Goal: Information Seeking & Learning: Learn about a topic

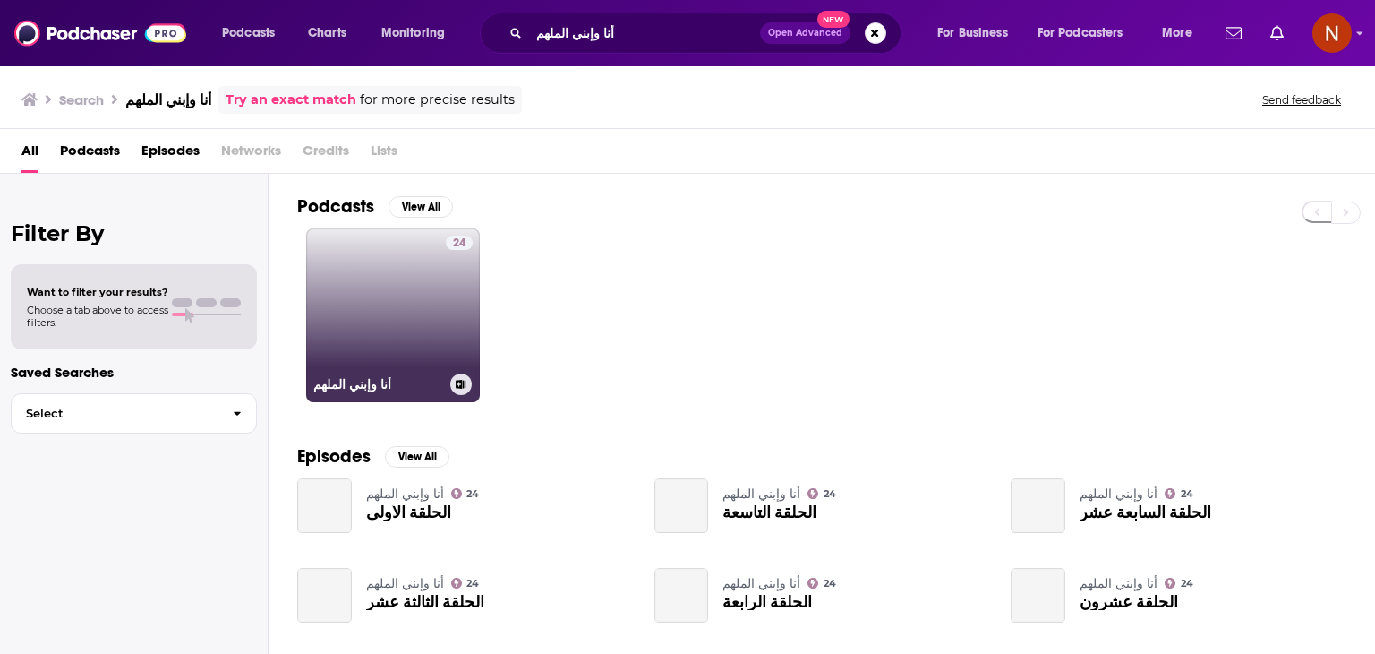
click at [391, 292] on link "24 أنا وإبني الملهم" at bounding box center [393, 315] width 174 height 174
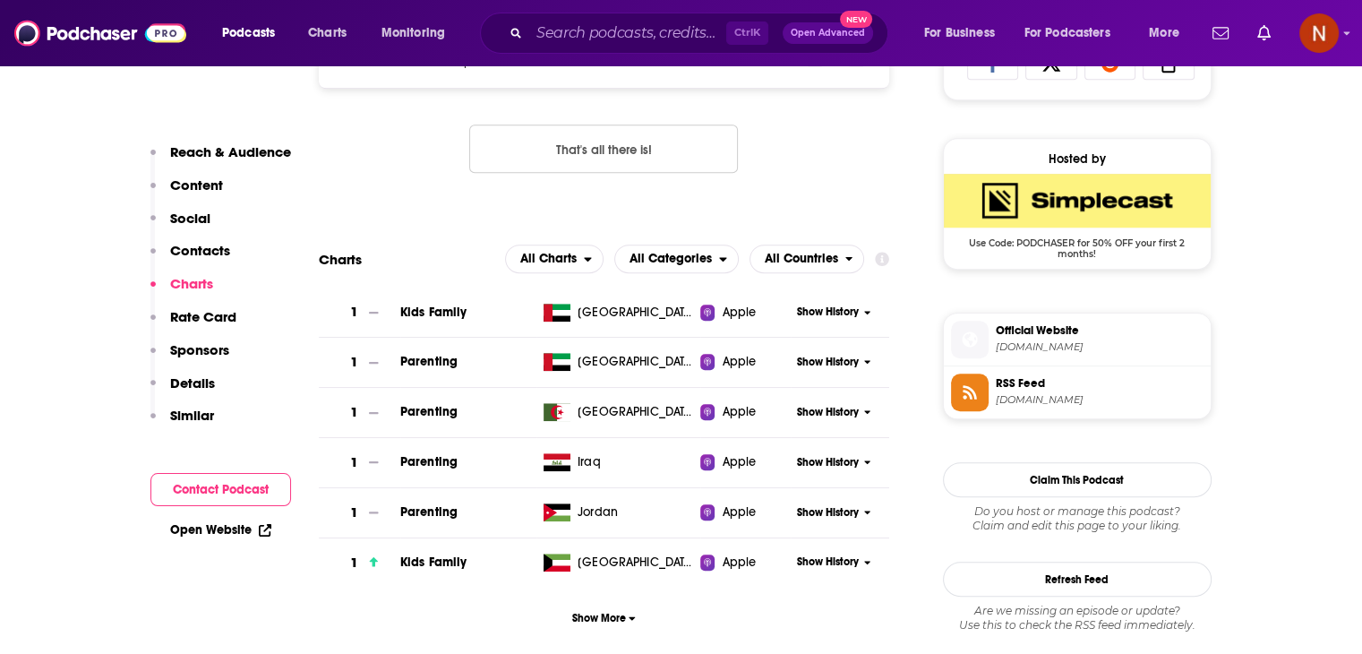
scroll to position [1239, 0]
click at [603, 623] on span "Show More" at bounding box center [604, 617] width 64 height 13
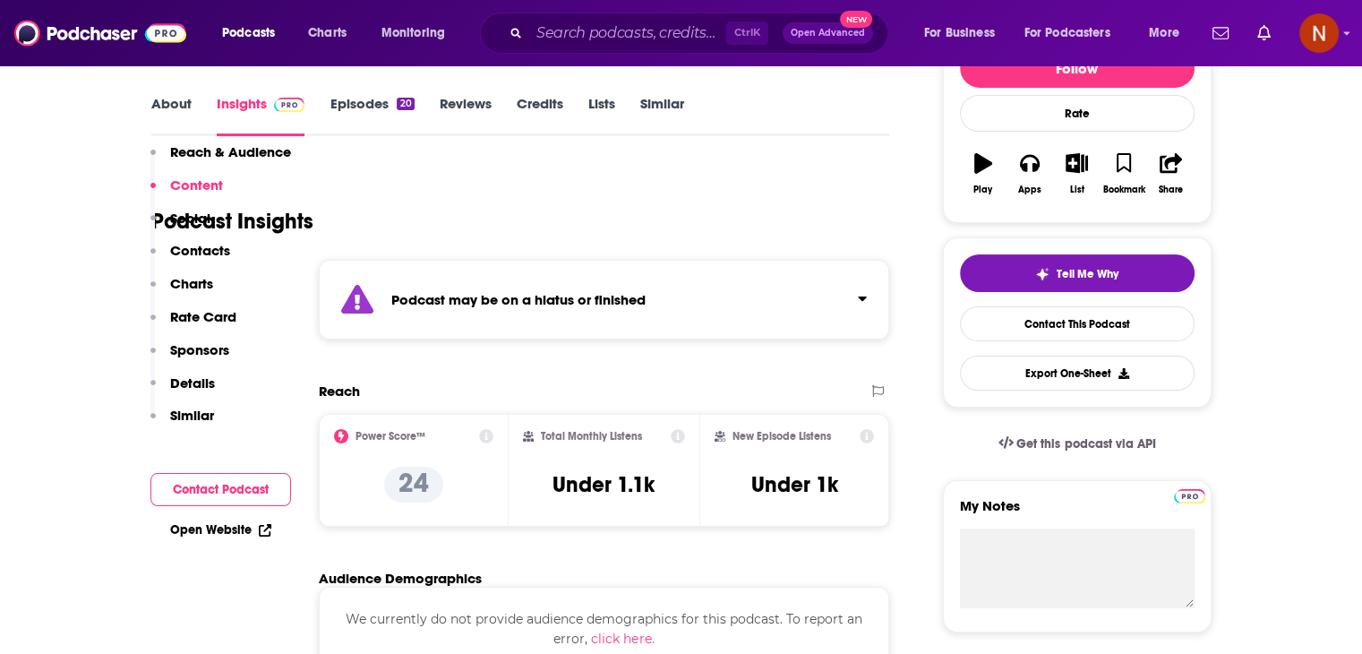
scroll to position [204, 0]
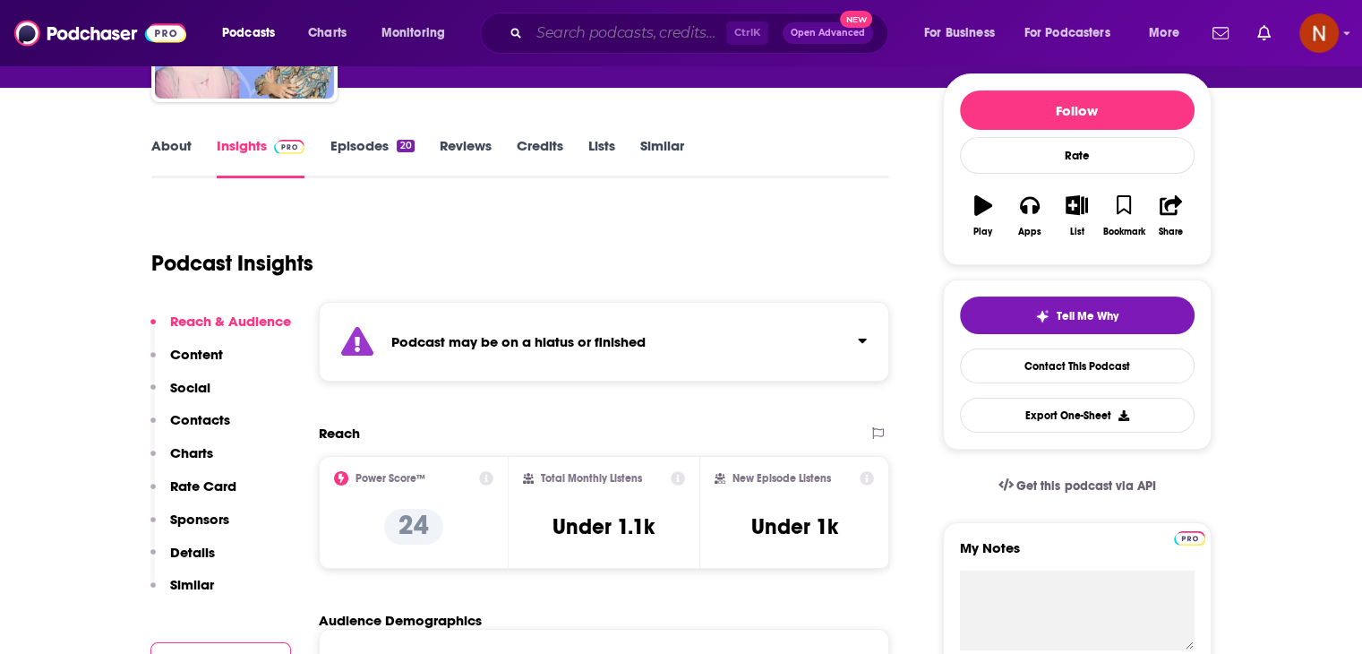
click at [588, 26] on input "Search podcasts, credits, & more..." at bounding box center [627, 33] width 197 height 29
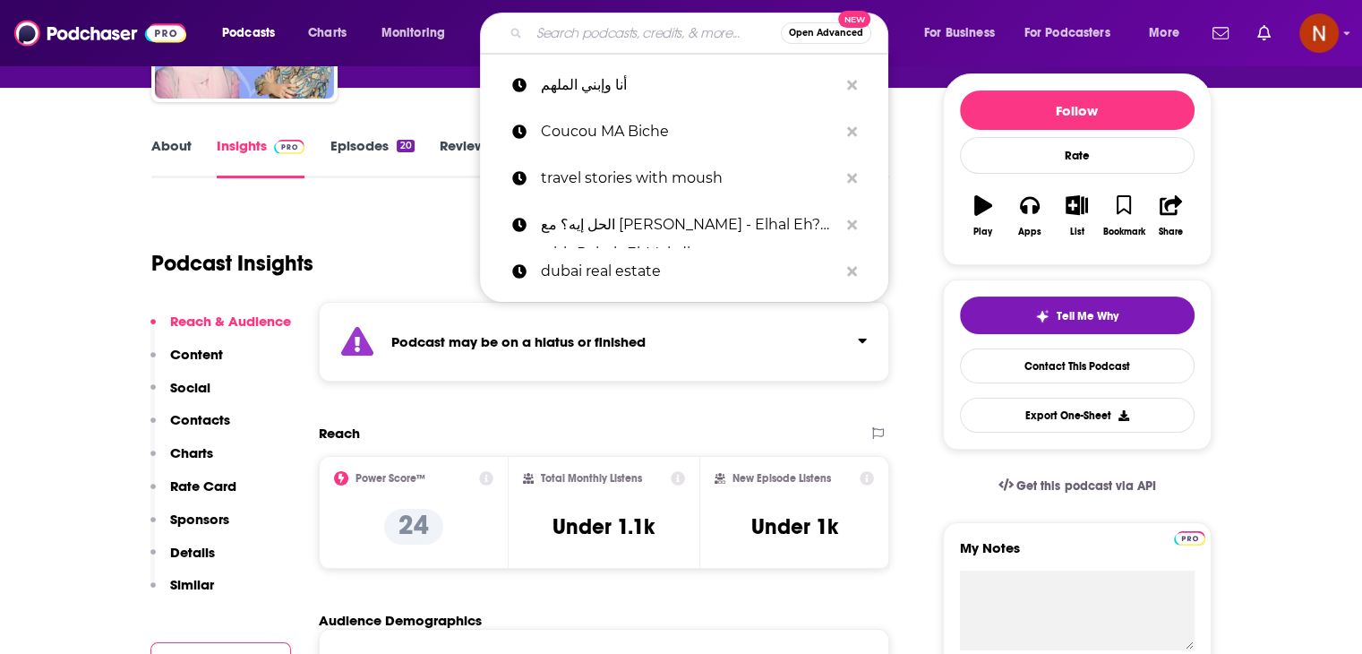
paste input "استراتيجيات تطوير القادة"
type input "استراتيجيات تطوير القادة"
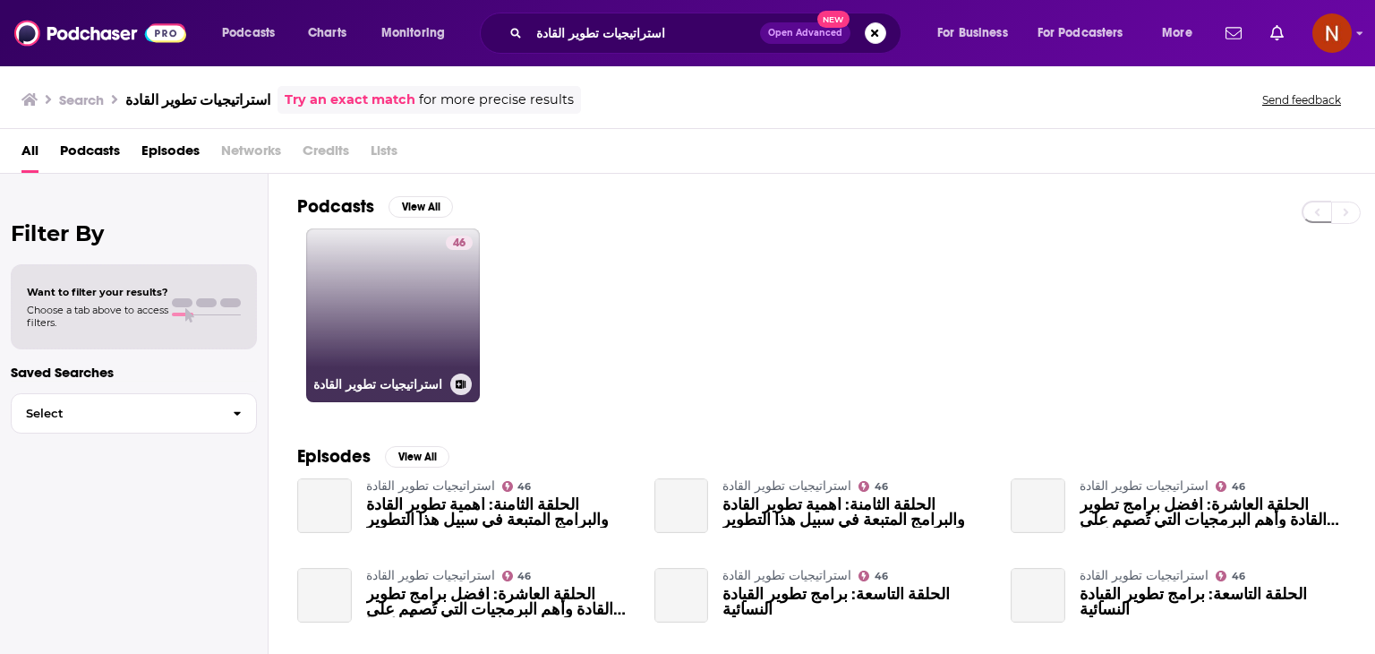
click at [405, 279] on link "46 استراتيجيات تطوير القادة" at bounding box center [393, 315] width 174 height 174
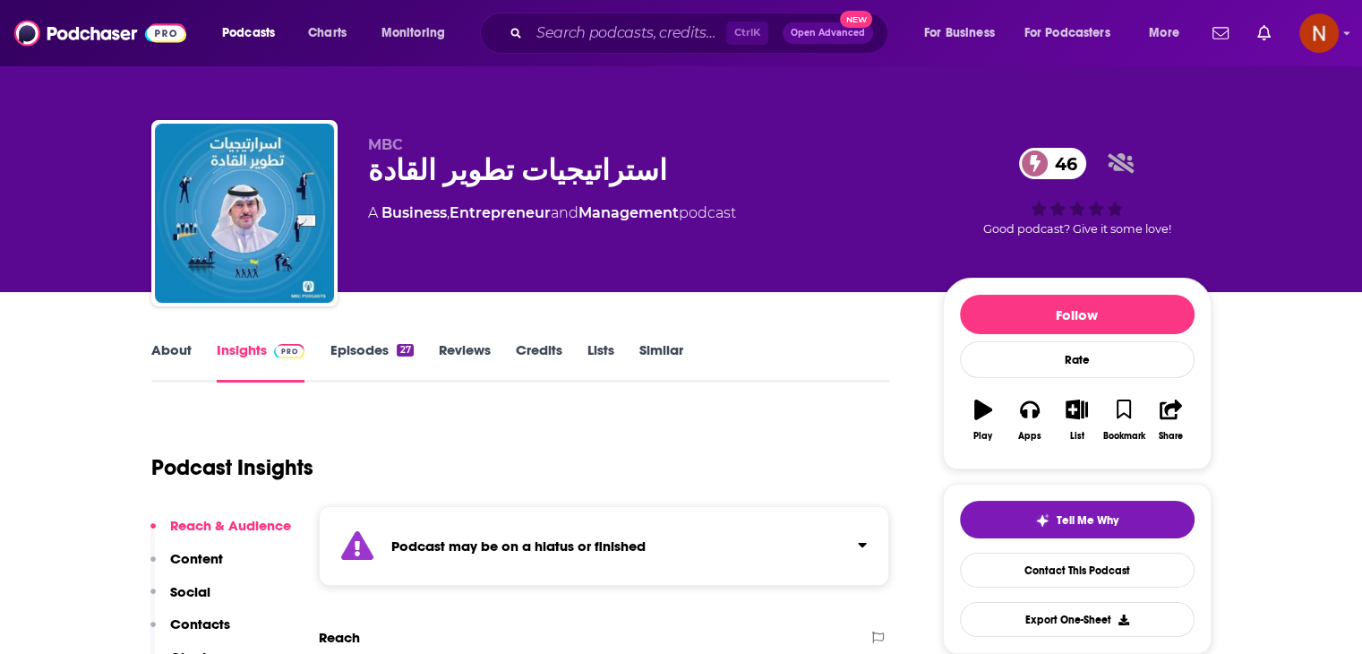
click at [572, 47] on div "Ctrl K Open Advanced New" at bounding box center [684, 33] width 408 height 41
click at [591, 31] on input "Search podcasts, credits, & more..." at bounding box center [627, 33] width 197 height 29
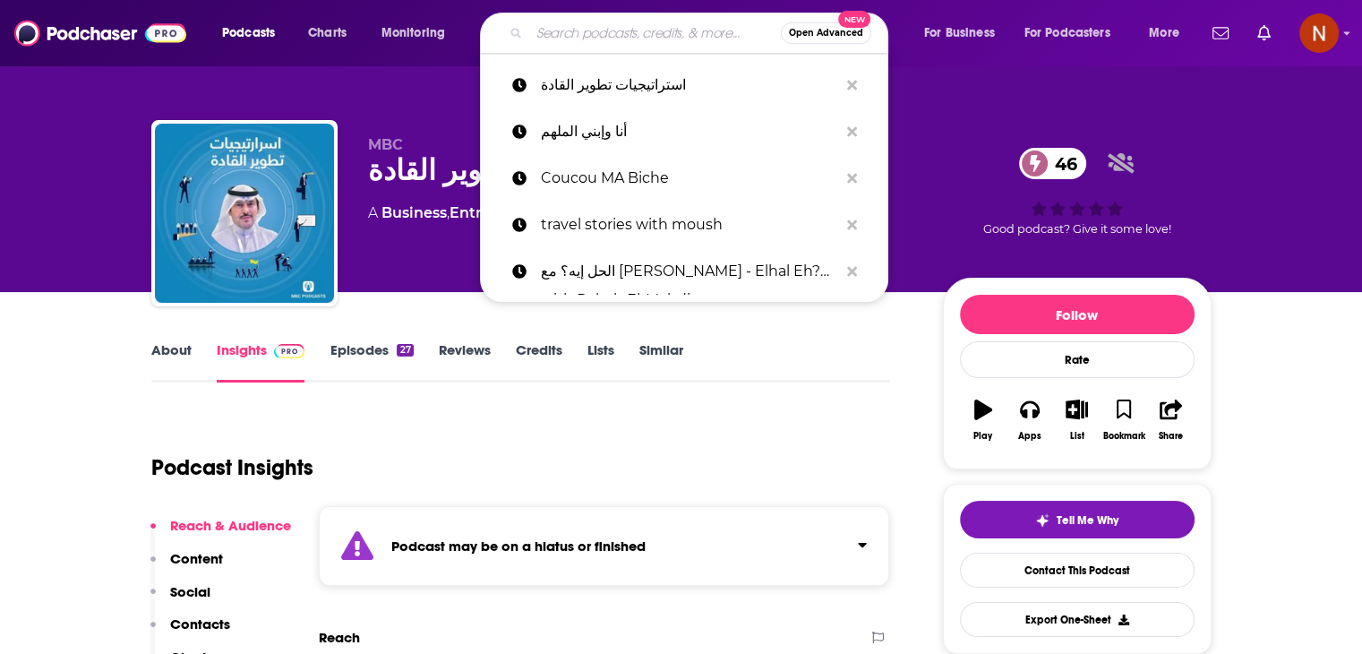
paste input "استراتيجيات تطوير القادة"
type input "استراتيجيات تطوير القادة"
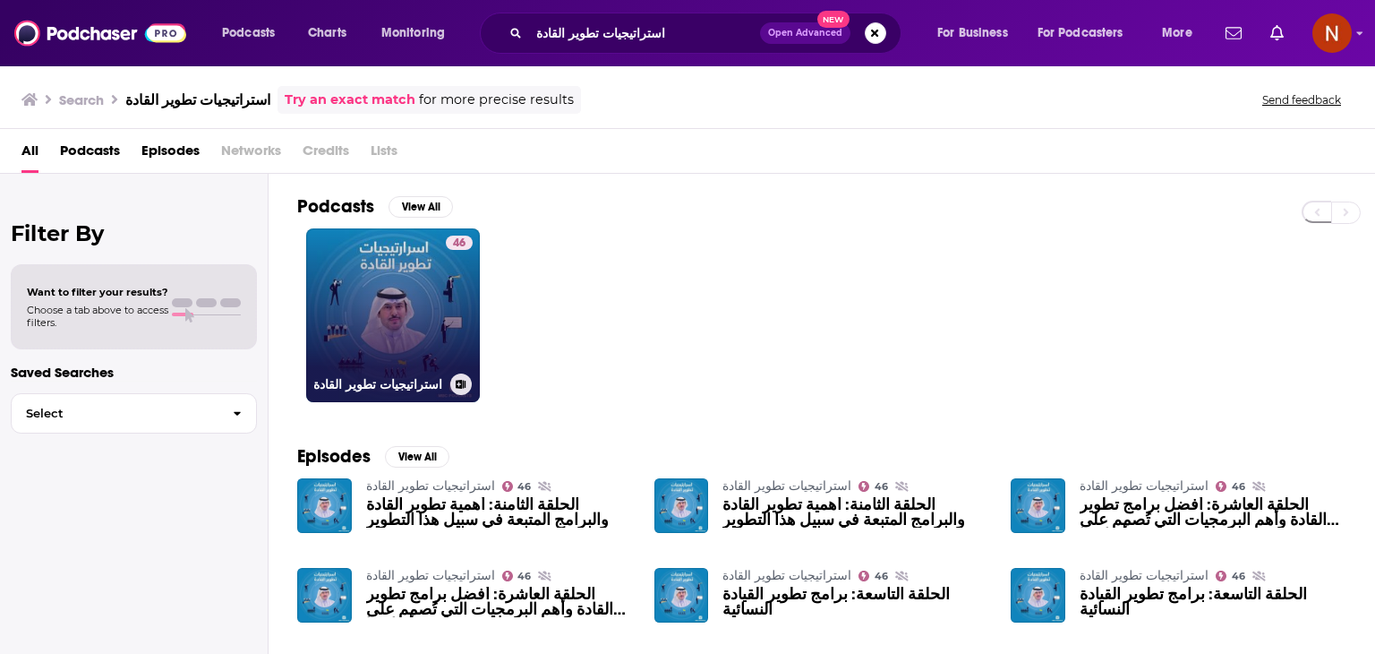
click at [412, 251] on link "46 استراتيجيات تطوير القادة" at bounding box center [393, 315] width 174 height 174
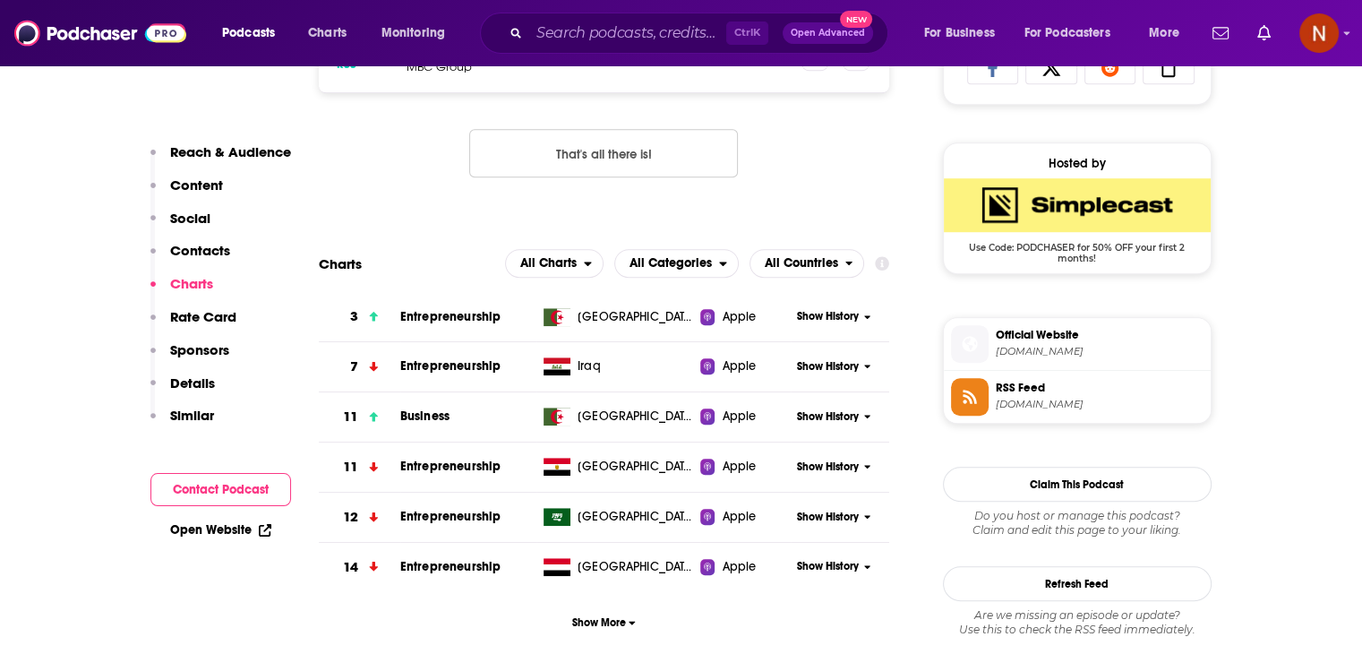
scroll to position [1286, 0]
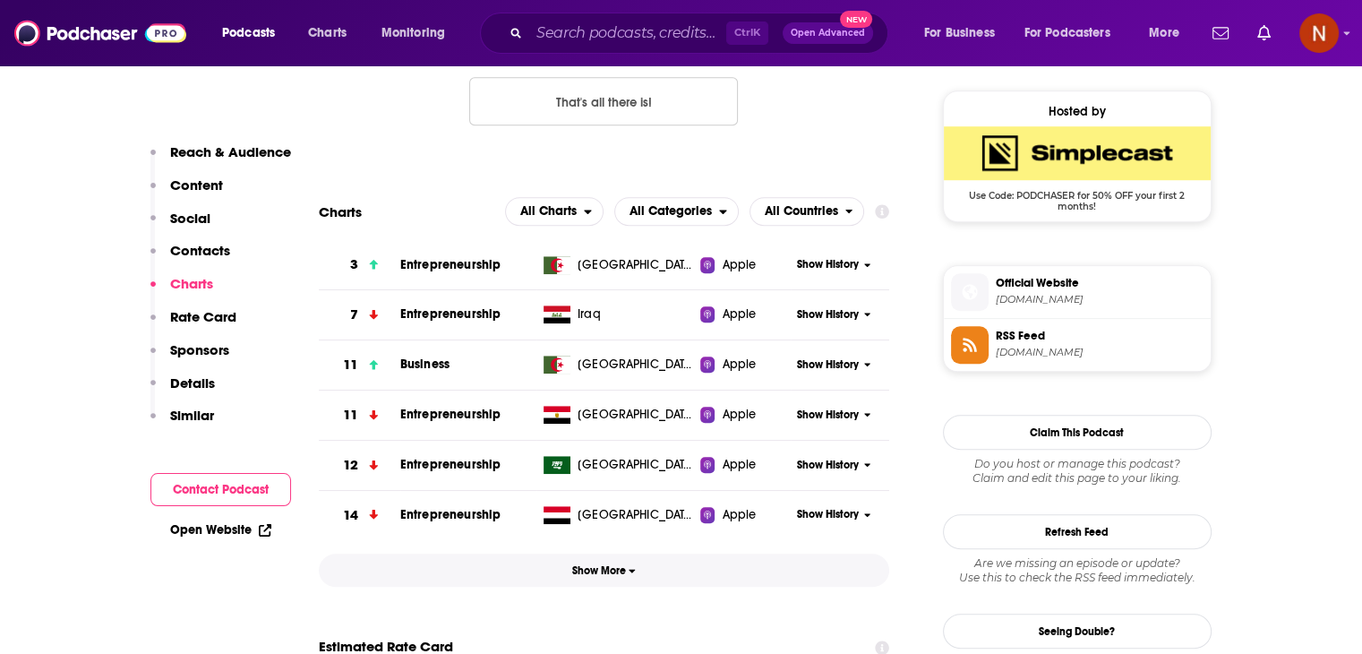
click at [614, 585] on button "Show More" at bounding box center [604, 569] width 571 height 33
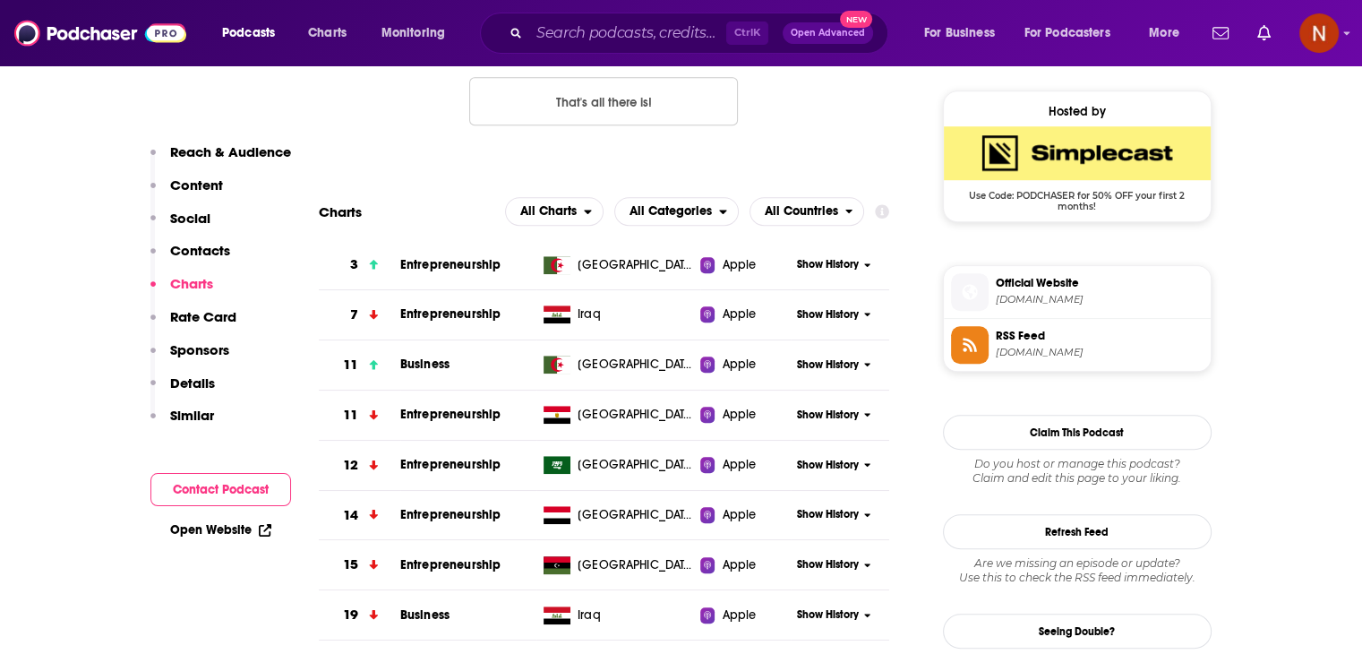
click at [614, 583] on td "[GEOGRAPHIC_DATA]" at bounding box center [618, 565] width 164 height 50
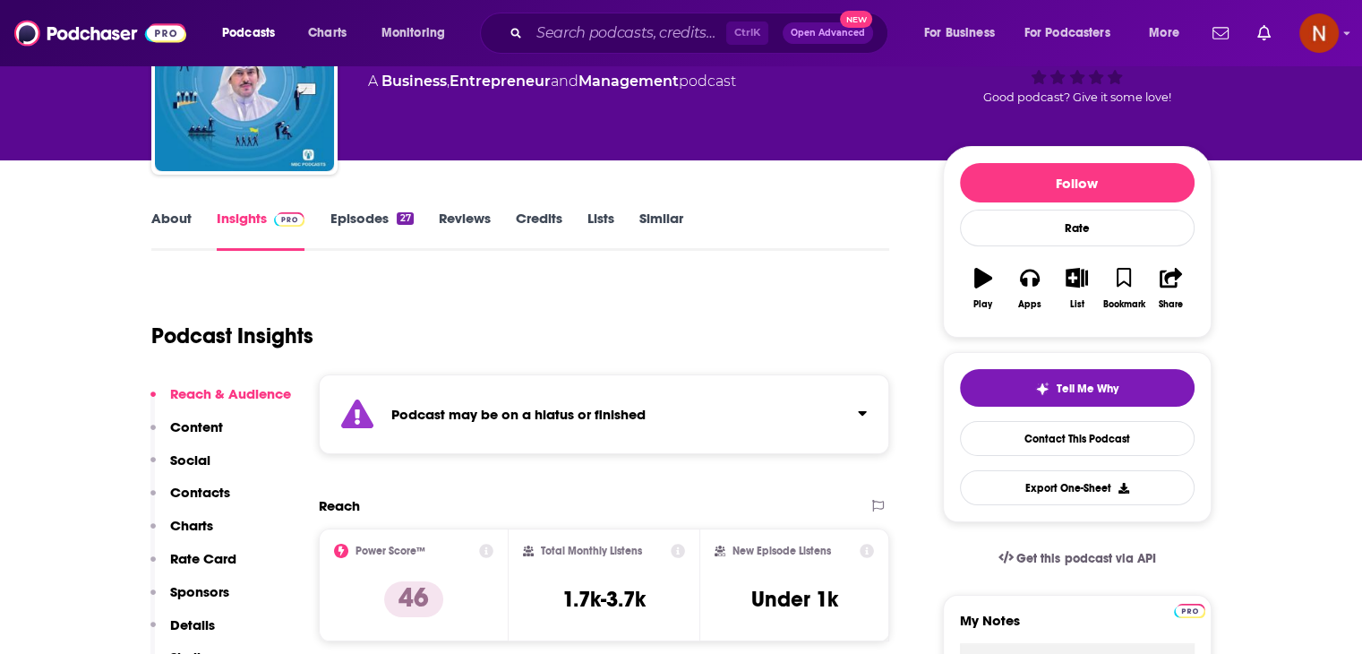
scroll to position [0, 0]
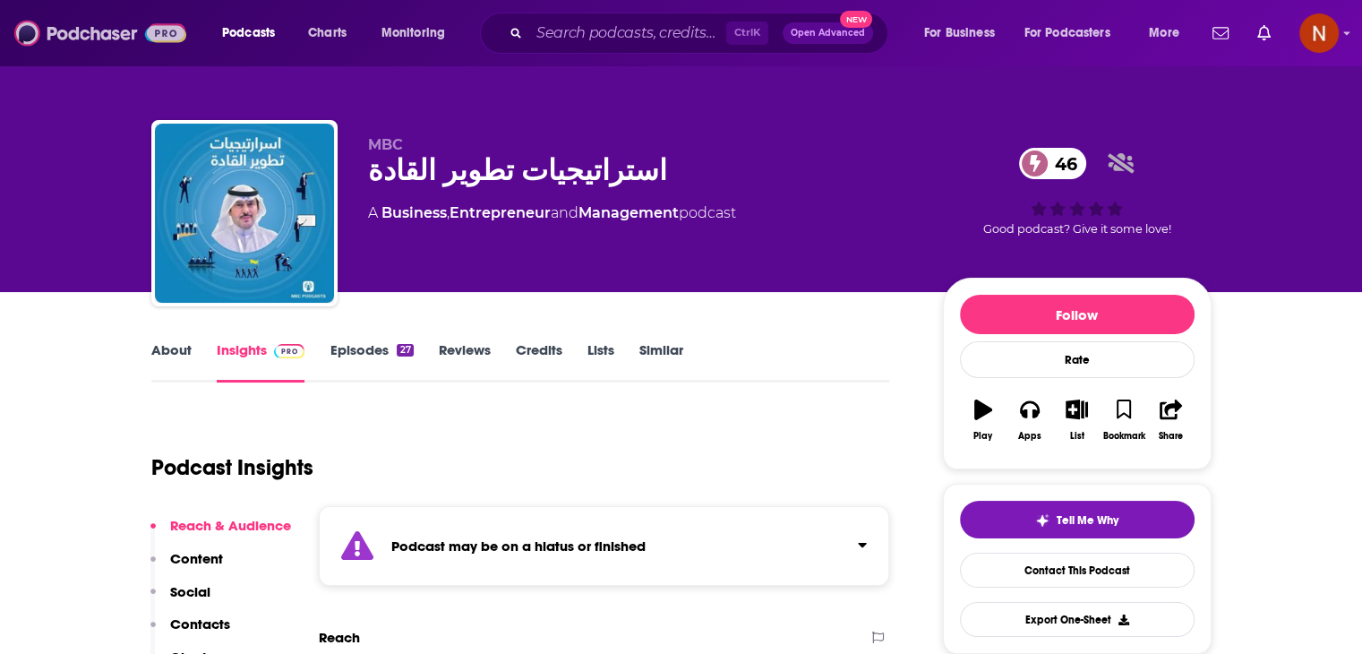
click at [144, 33] on img at bounding box center [100, 33] width 172 height 34
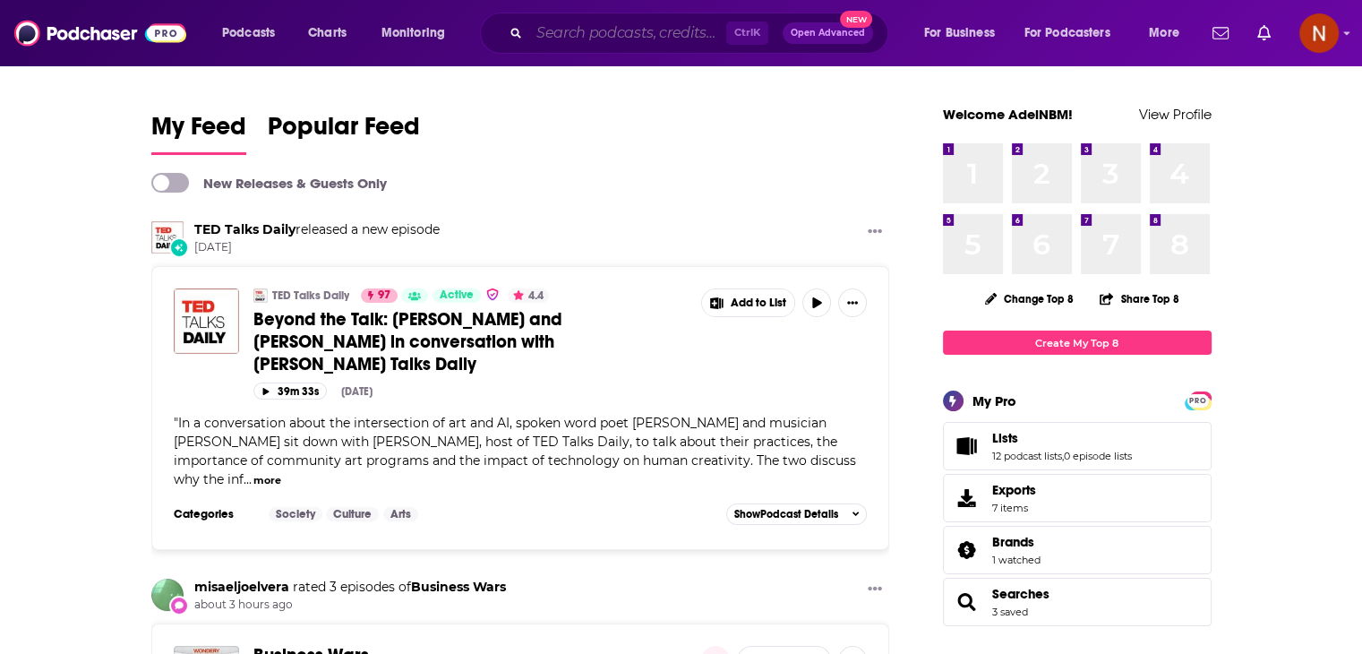
click at [594, 33] on input "Search podcasts, credits, & more..." at bounding box center [627, 33] width 197 height 29
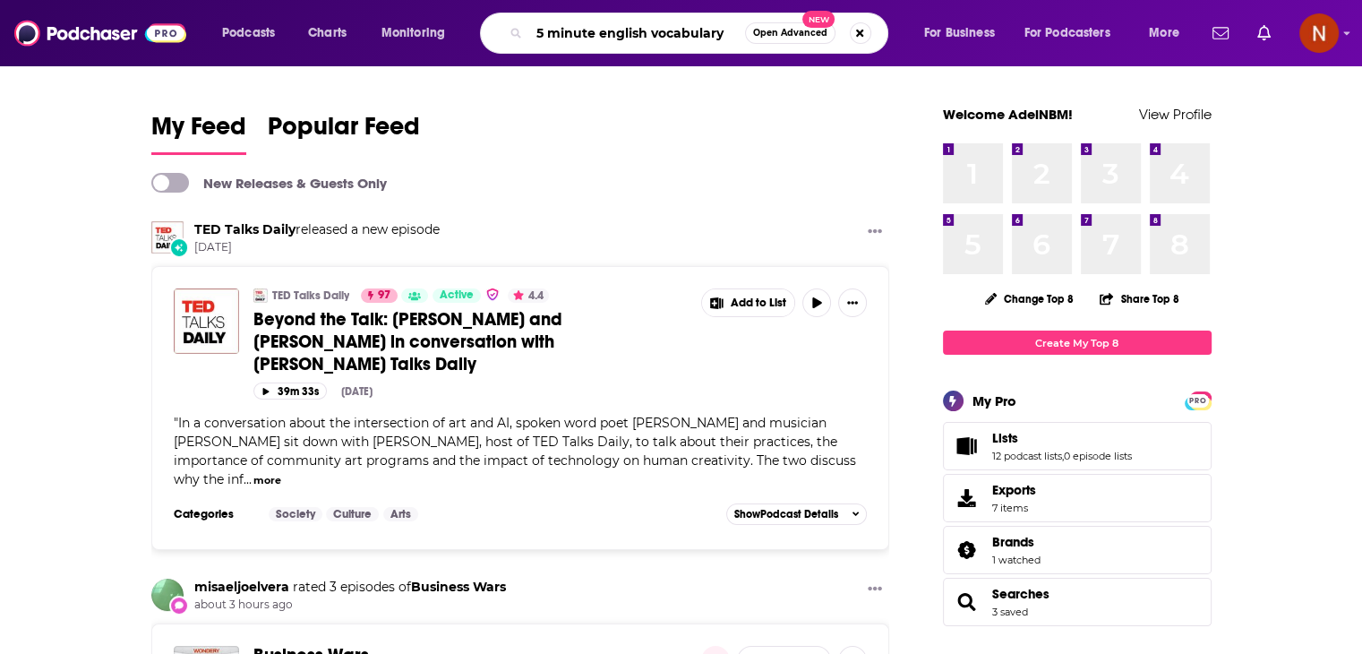
type input "5 minute english vocabulary"
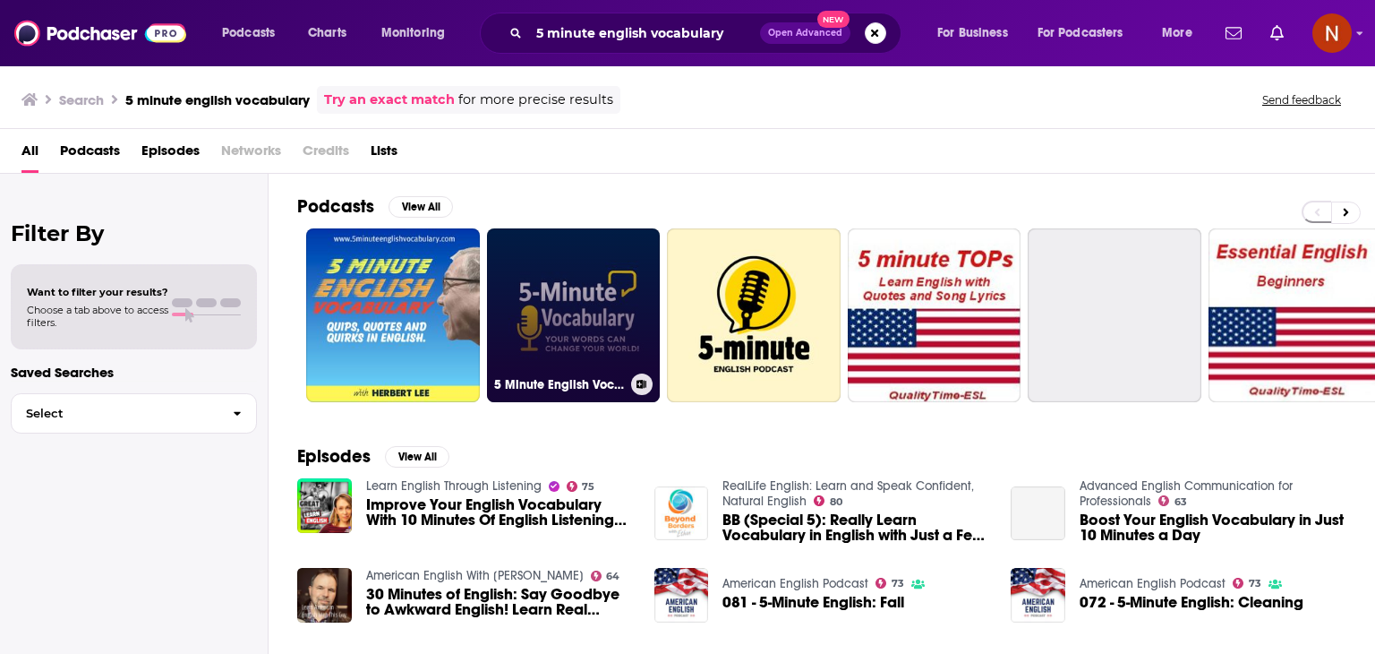
click at [569, 309] on link "5 Minute English Vocabulary Show" at bounding box center [574, 315] width 174 height 174
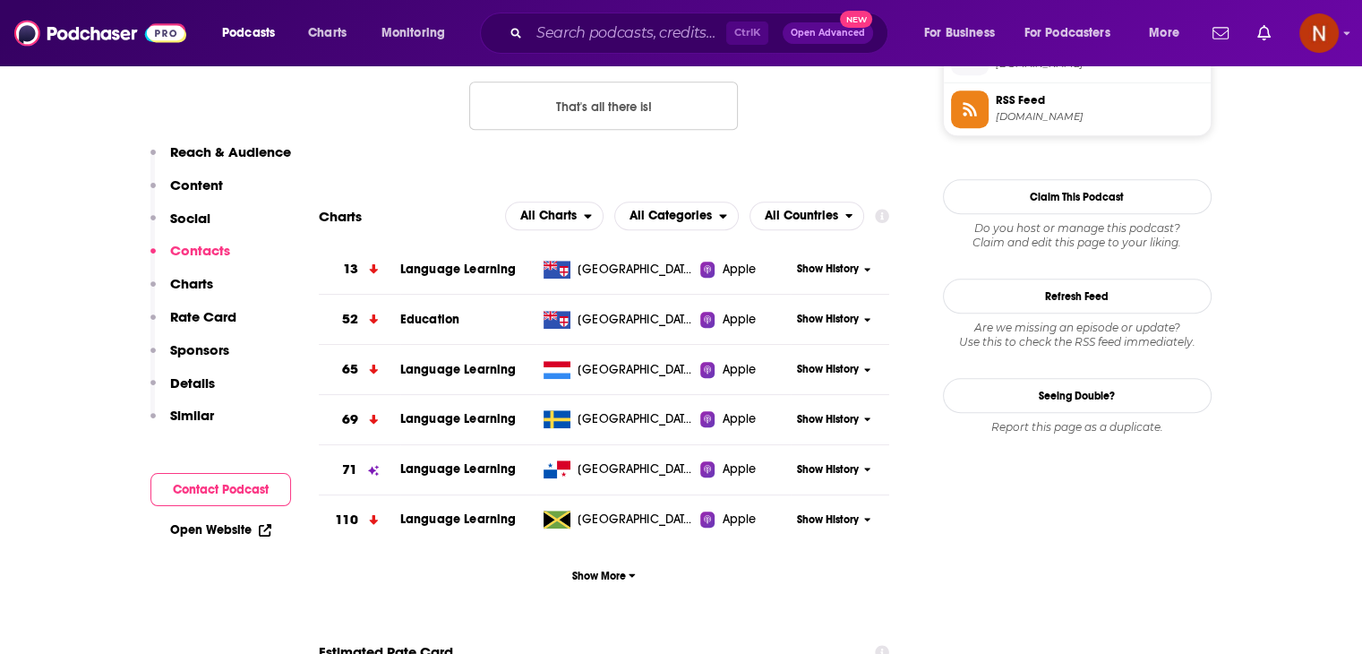
scroll to position [1520, 0]
click at [609, 581] on span "Show More" at bounding box center [604, 576] width 64 height 13
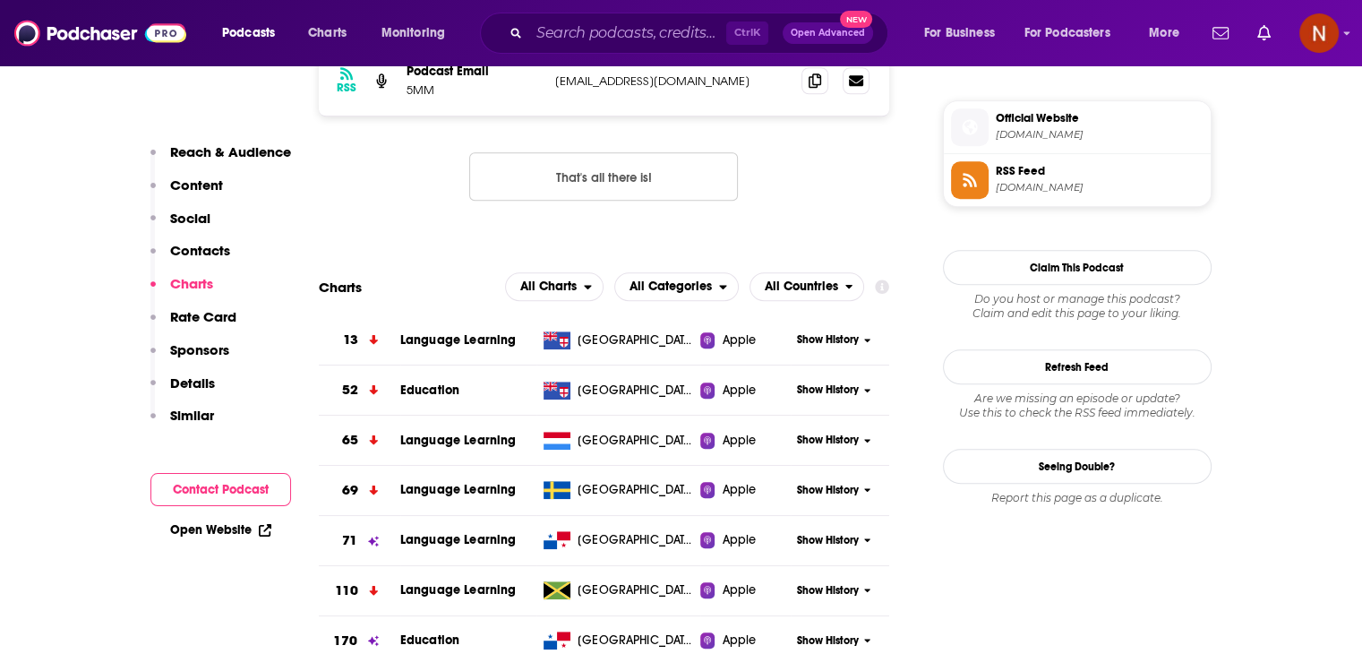
scroll to position [1452, 0]
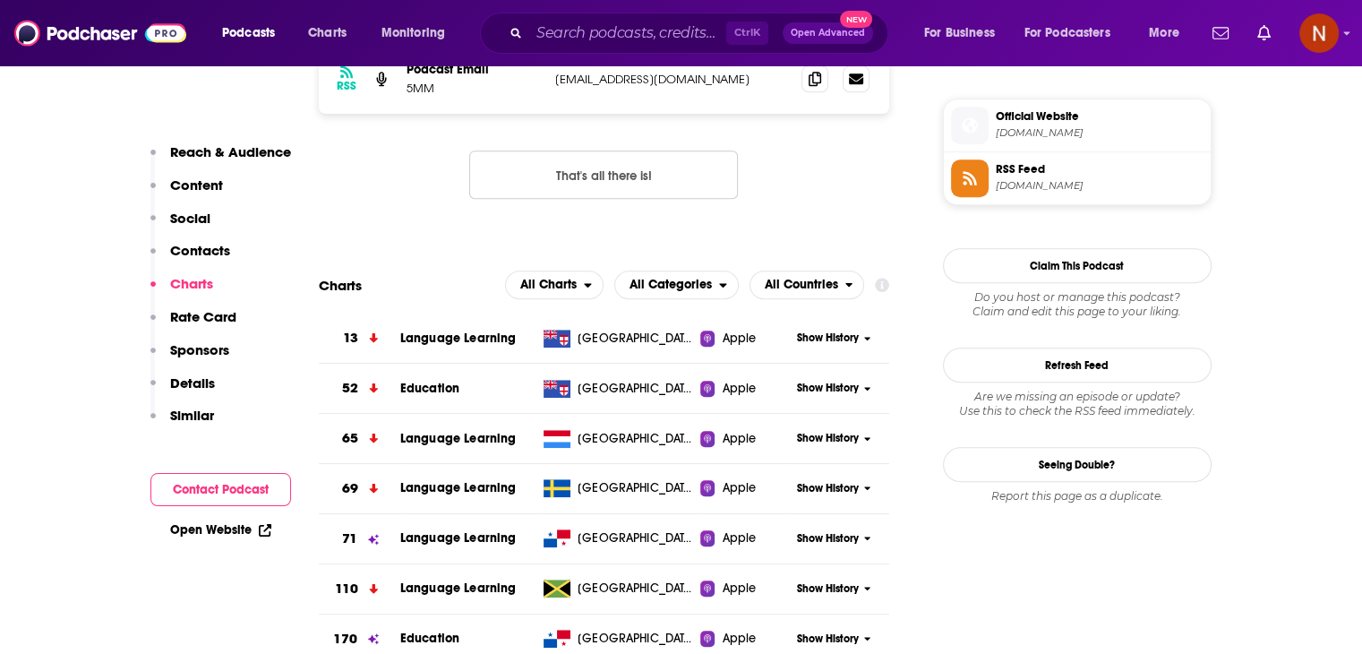
click at [830, 331] on span "Show History" at bounding box center [828, 337] width 62 height 15
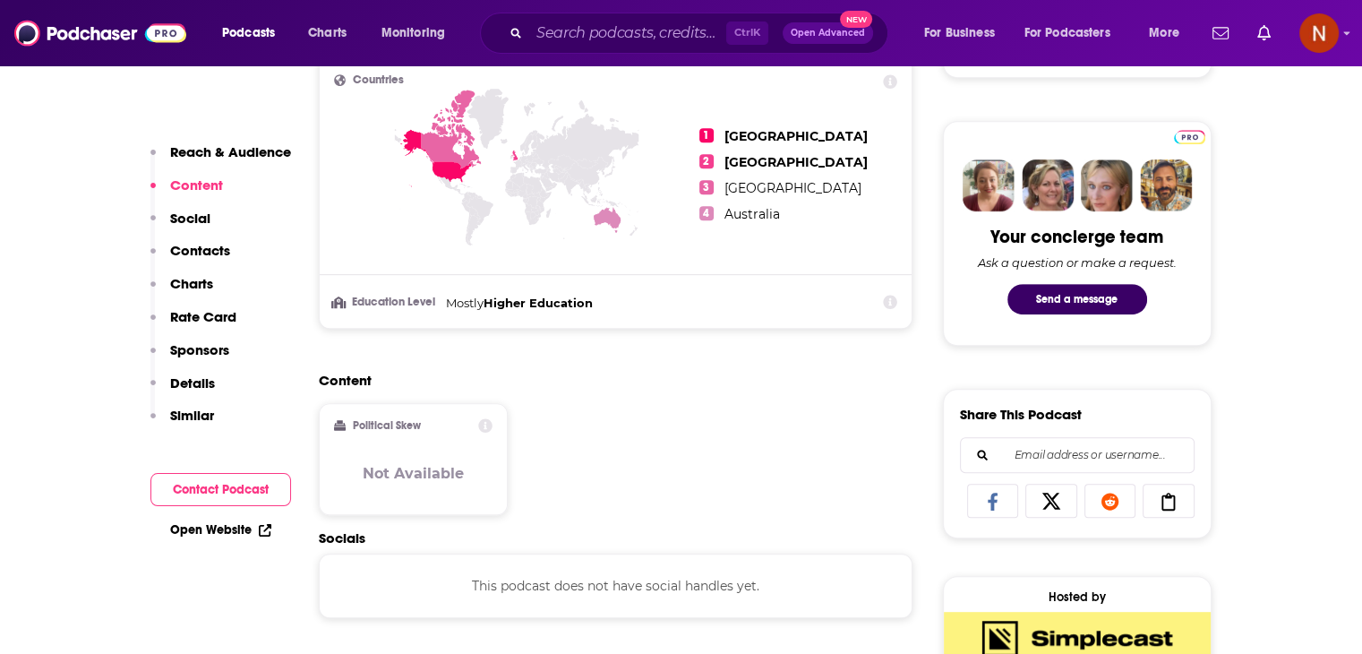
scroll to position [711, 0]
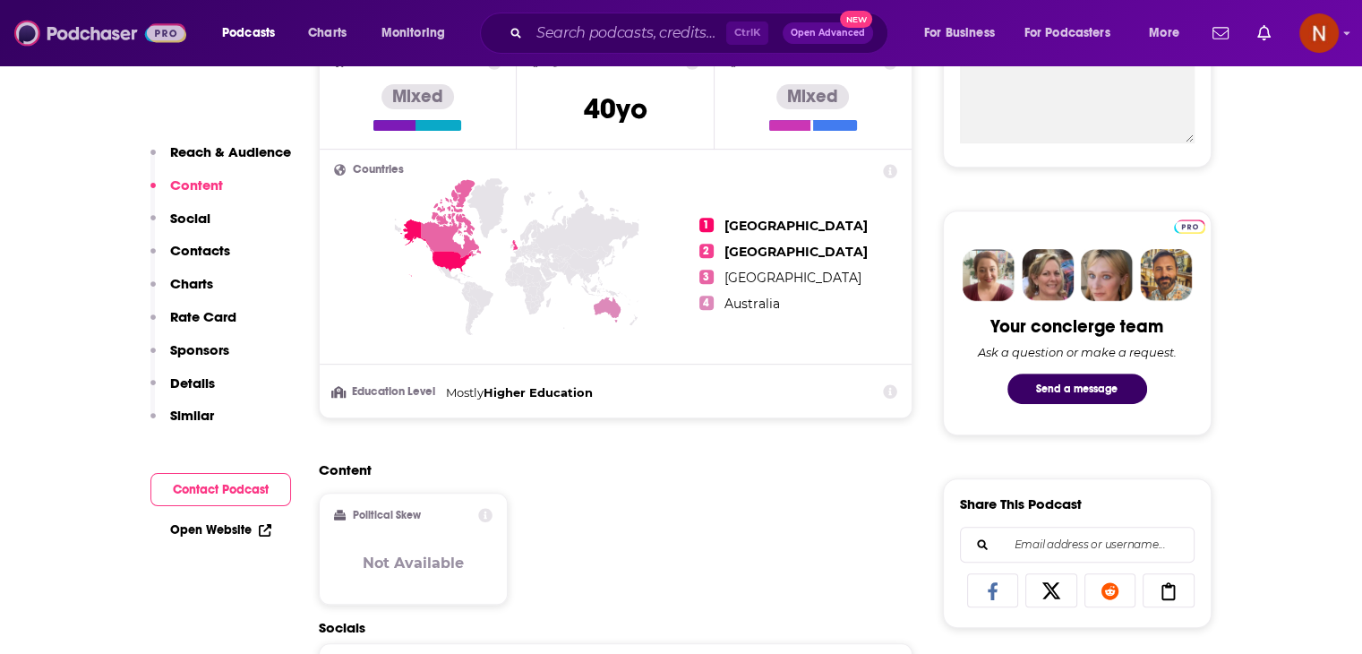
click at [101, 26] on img at bounding box center [100, 33] width 172 height 34
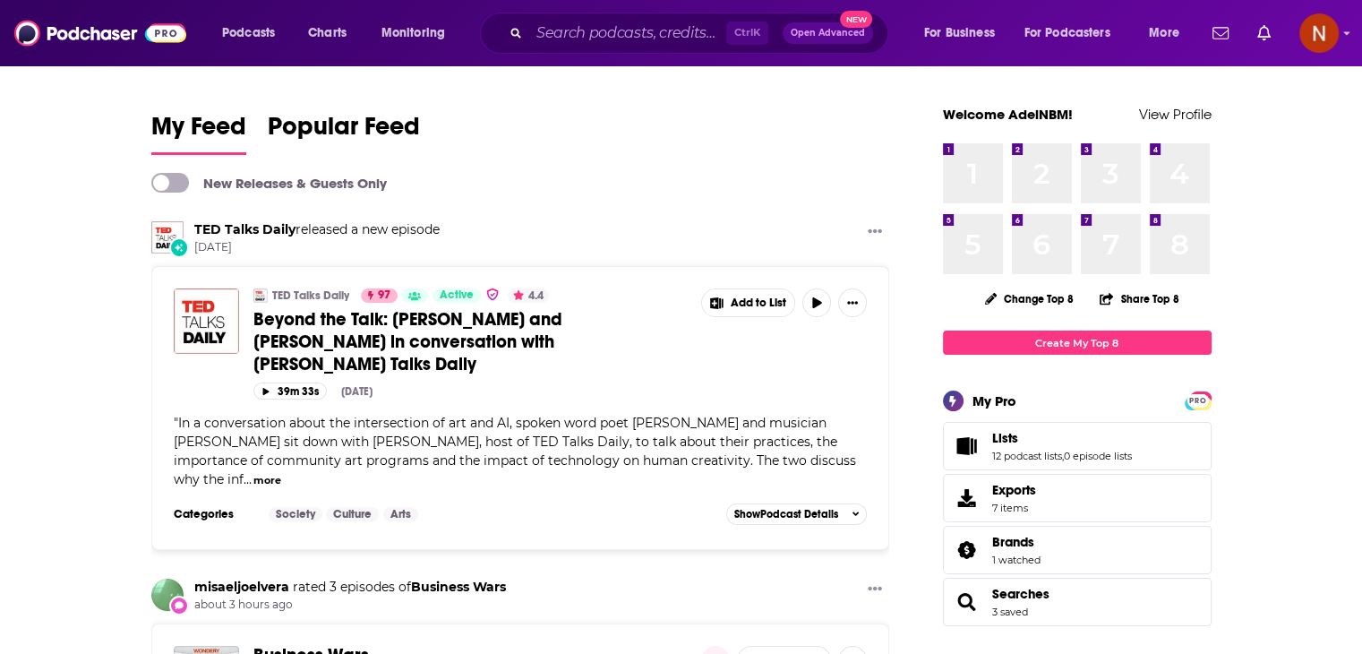
click at [591, 18] on div "Ctrl K Open Advanced New" at bounding box center [684, 33] width 408 height 41
click at [591, 26] on input "Search podcasts, credits, & more..." at bounding box center [627, 33] width 197 height 29
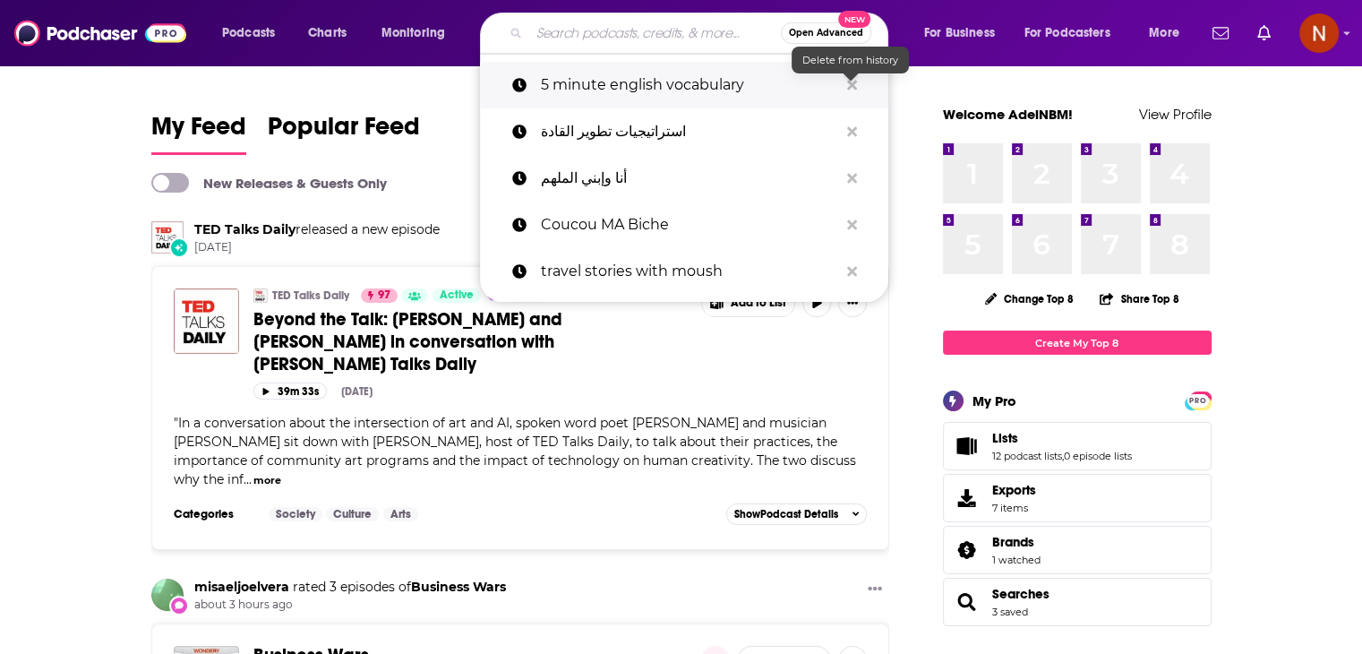
click at [847, 86] on icon "Search podcasts, credits, & more..." at bounding box center [852, 85] width 10 height 14
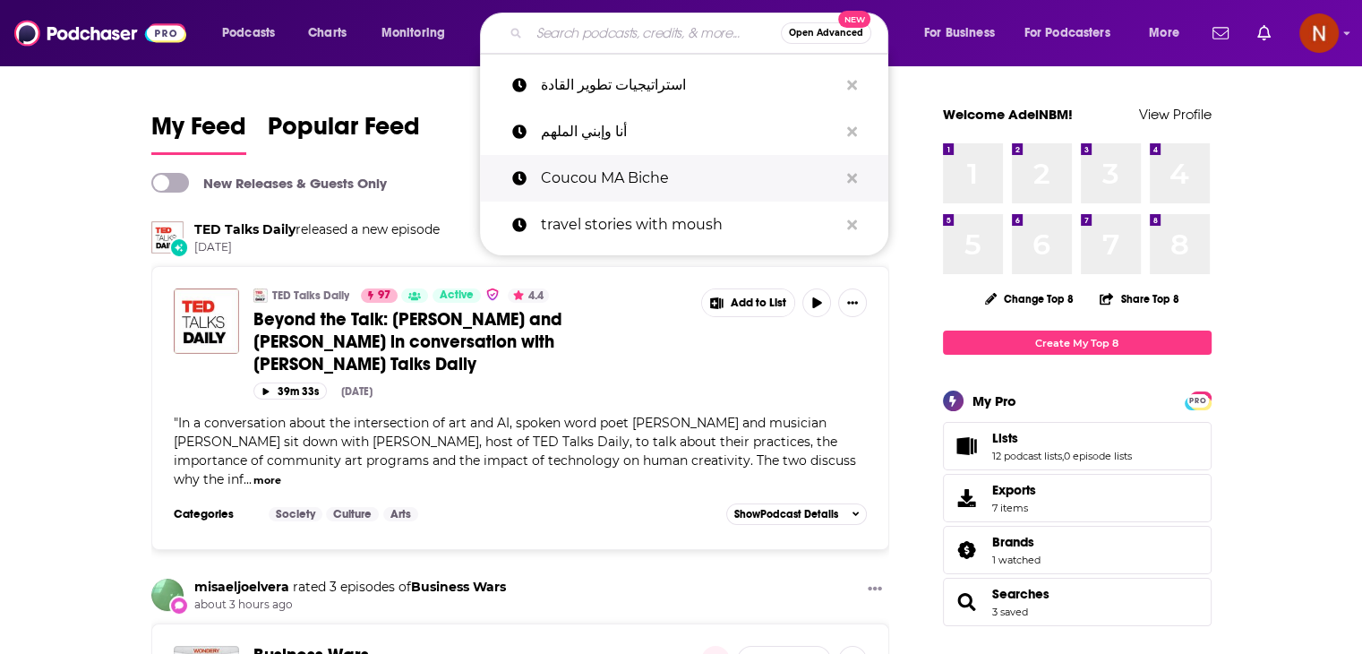
click at [620, 182] on p "Coucou MA Biche" at bounding box center [689, 178] width 297 height 47
type input "Coucou MA Biche"
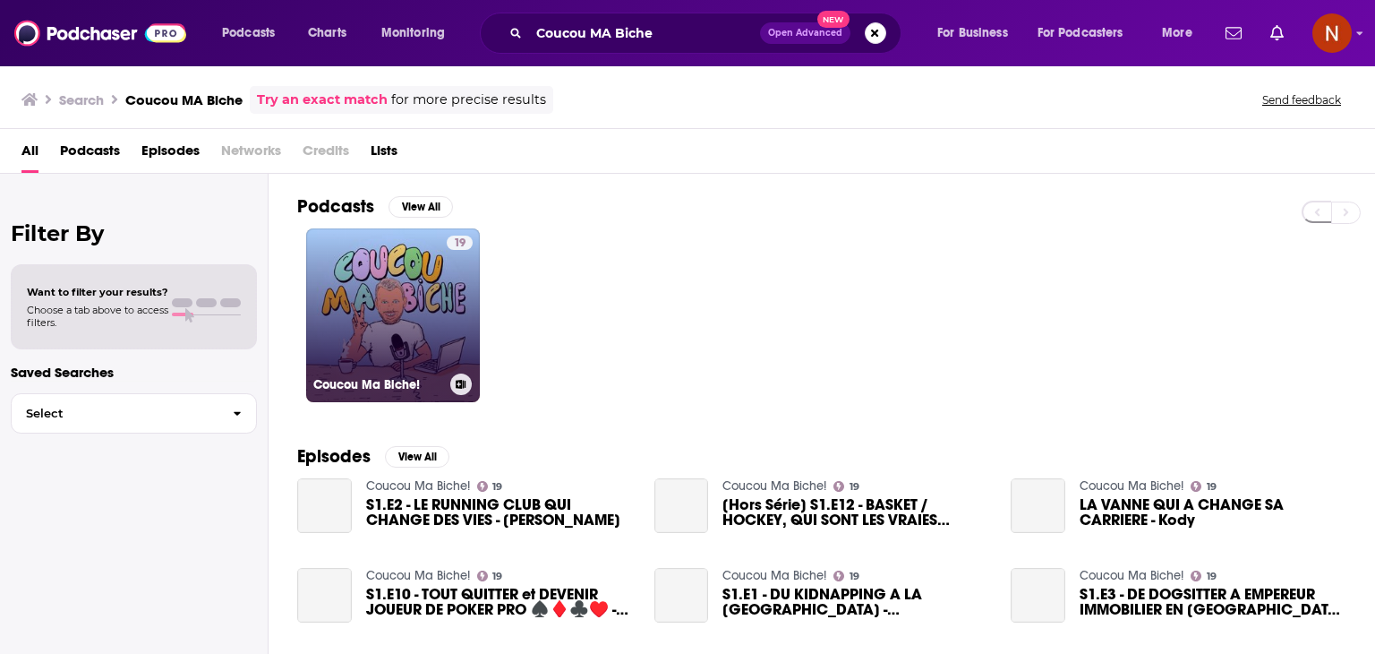
click at [375, 285] on link "19 Coucou Ma Biche!" at bounding box center [393, 315] width 174 height 174
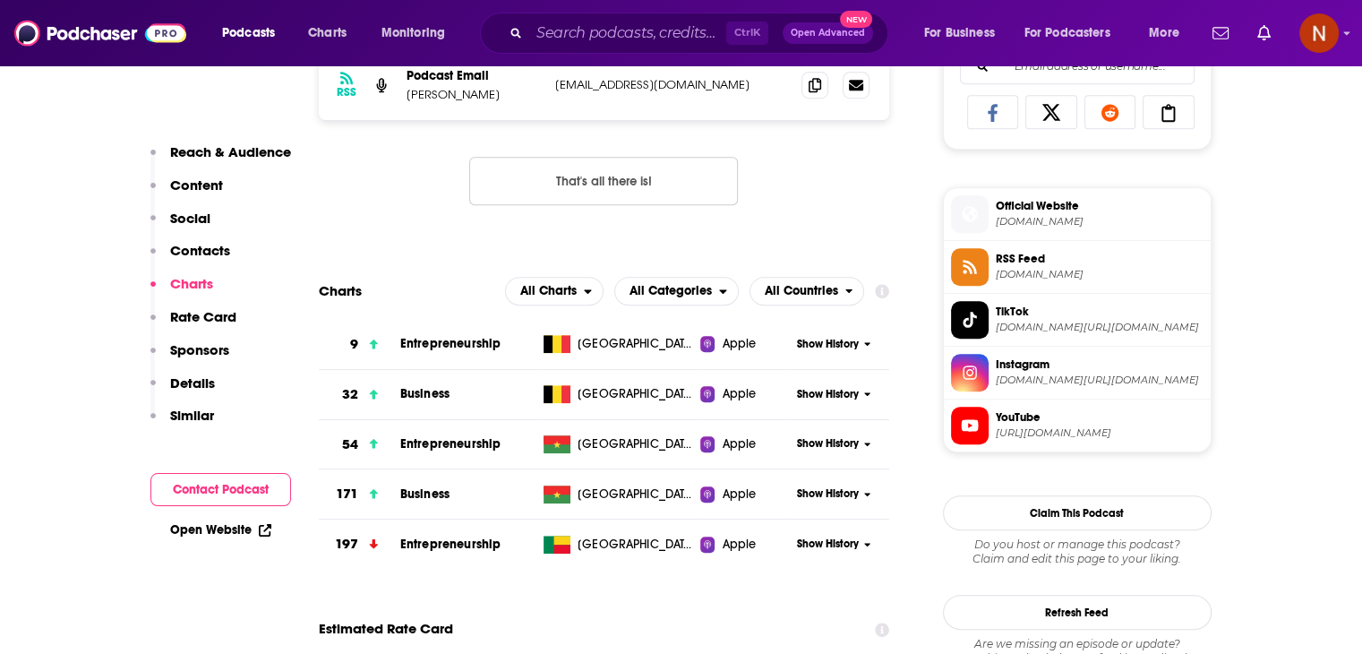
scroll to position [1187, 0]
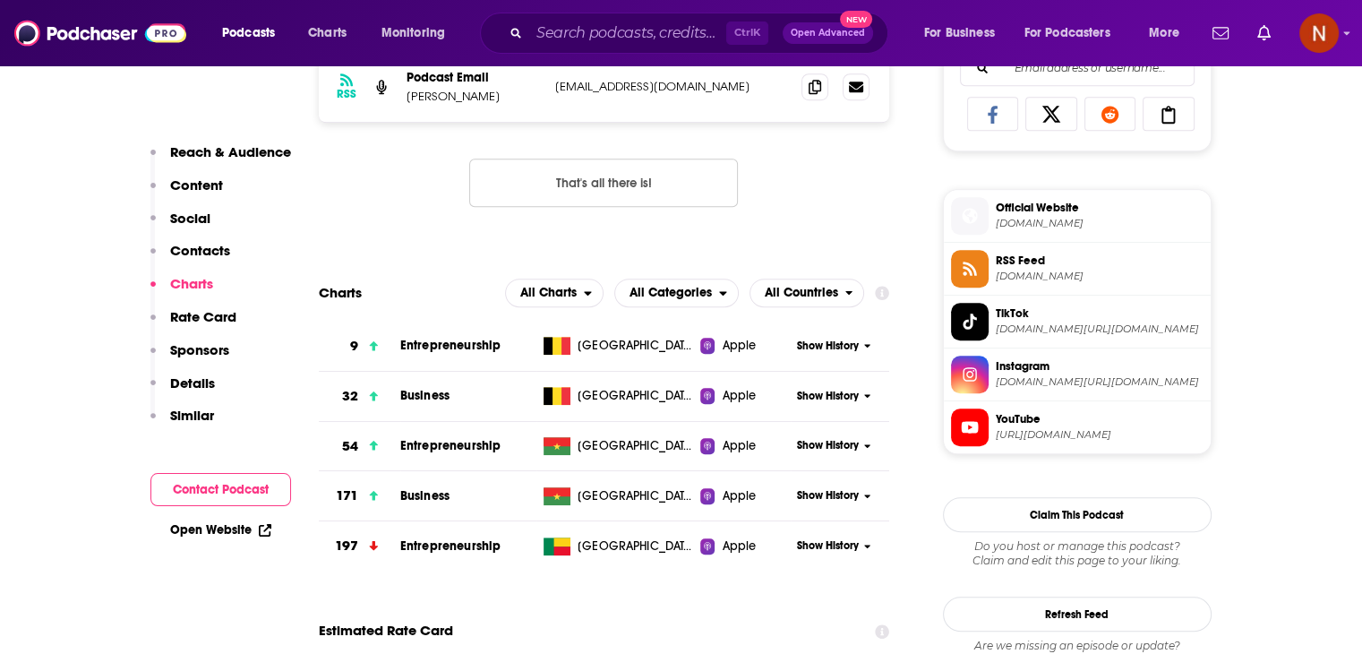
click at [856, 352] on span "Show History" at bounding box center [828, 345] width 62 height 15
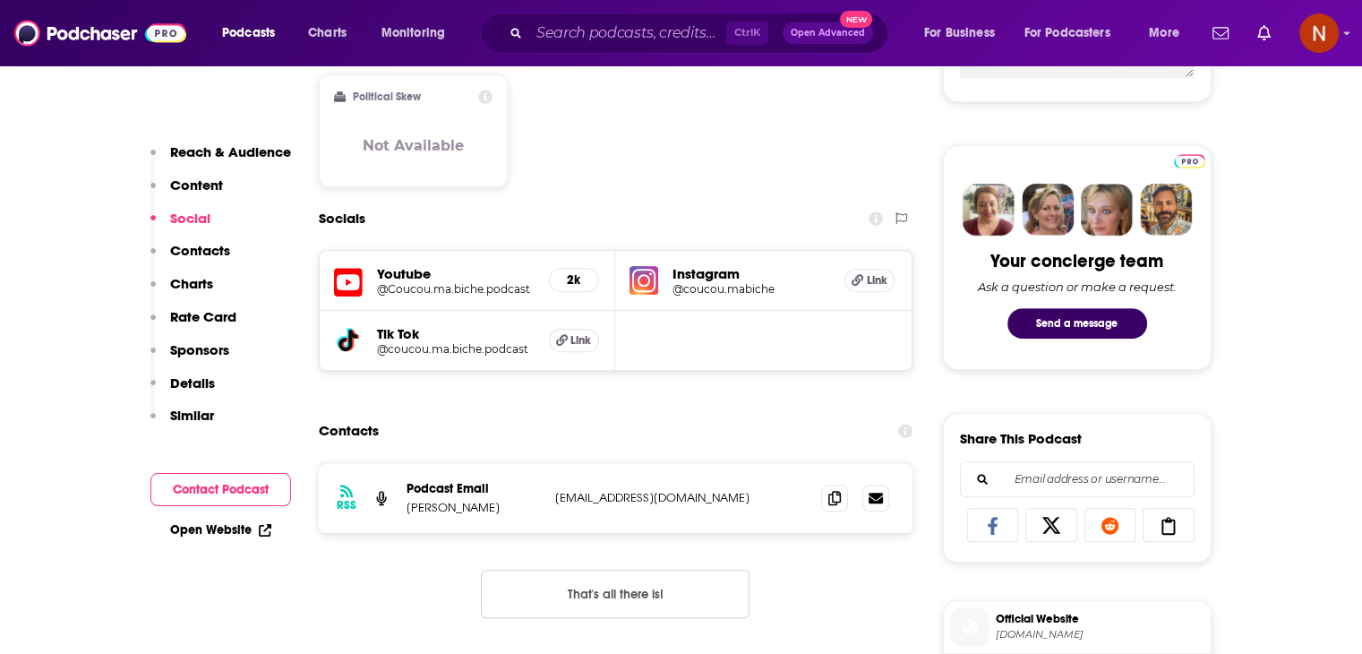
scroll to position [645, 0]
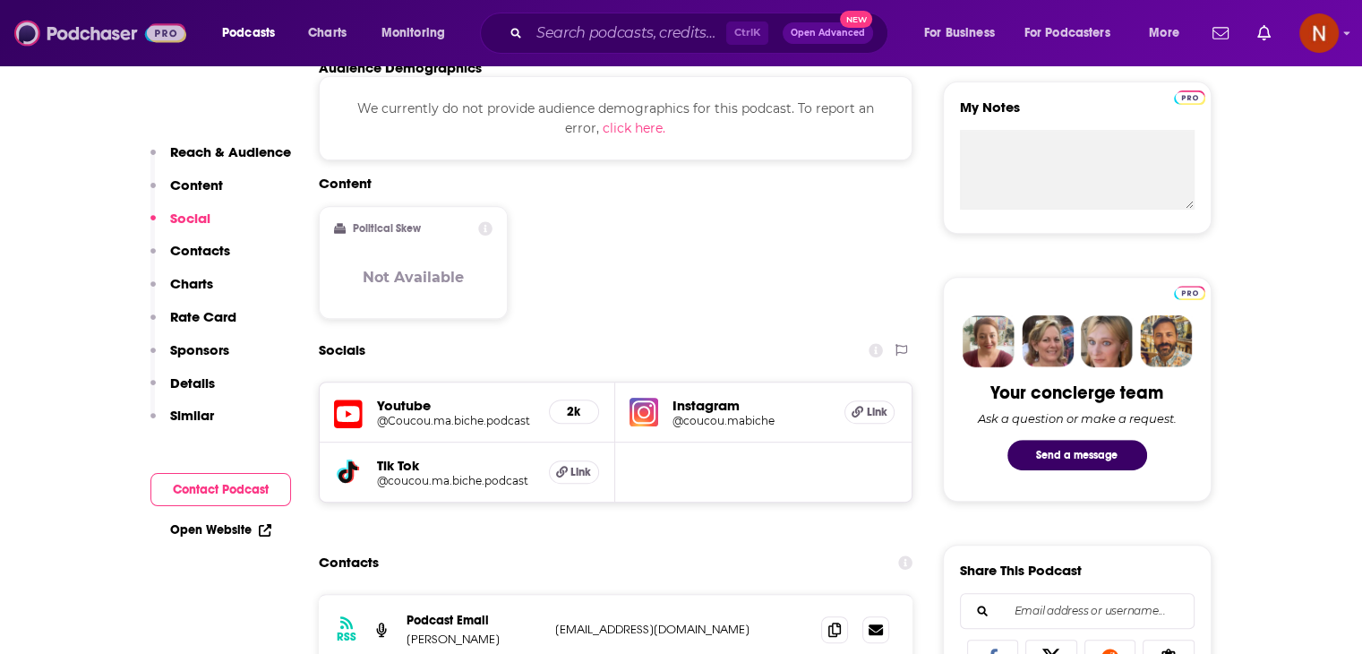
click at [119, 30] on img at bounding box center [100, 33] width 172 height 34
